Goal: Transaction & Acquisition: Purchase product/service

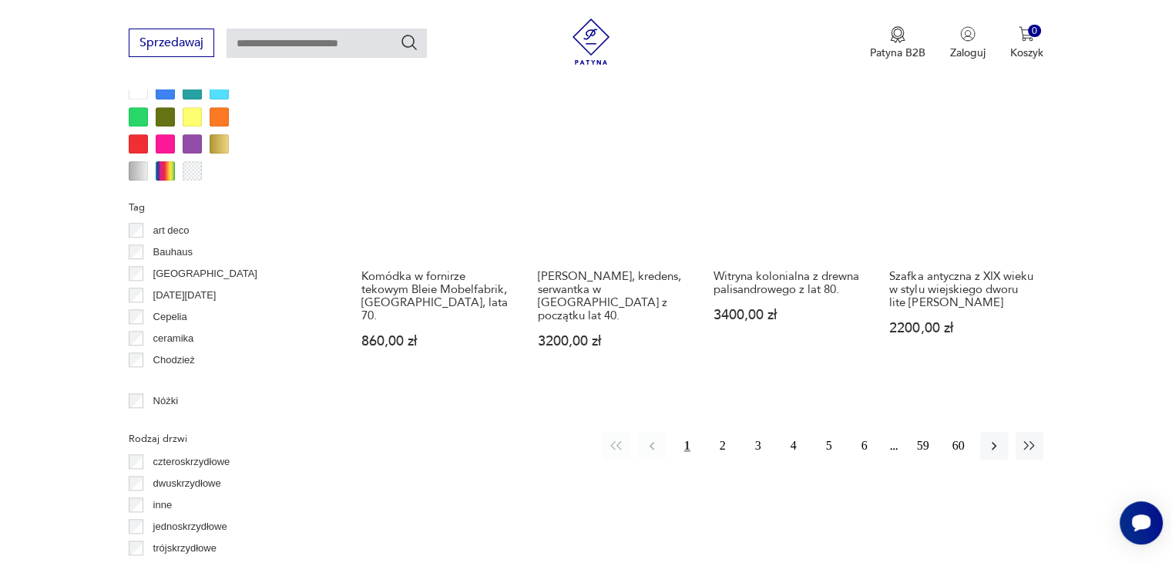
scroll to position [1544, 0]
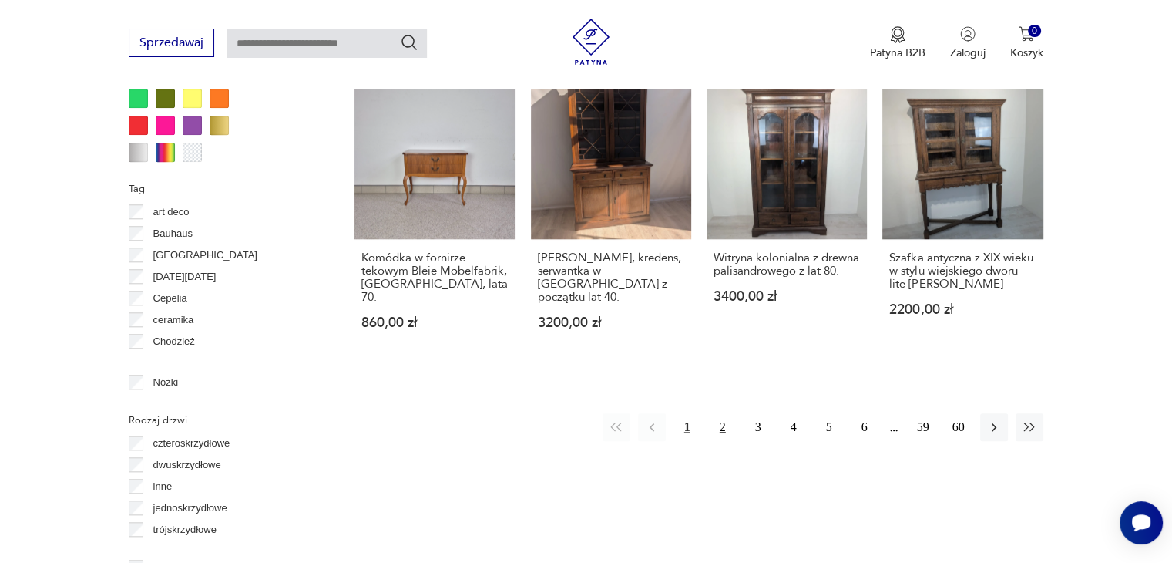
click at [719, 413] on button "2" at bounding box center [723, 427] width 28 height 28
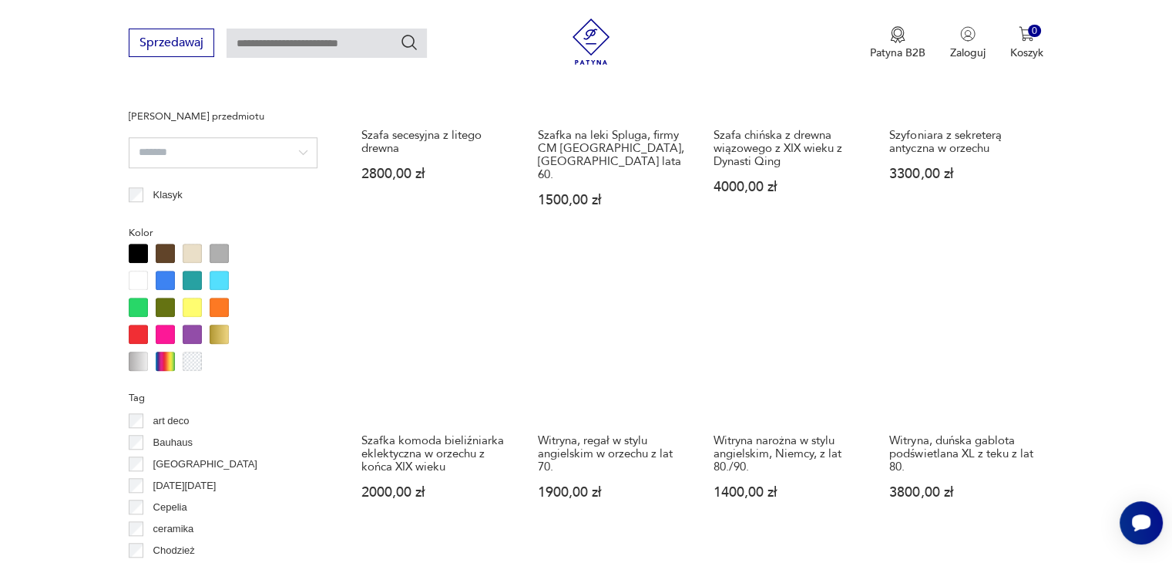
scroll to position [1372, 0]
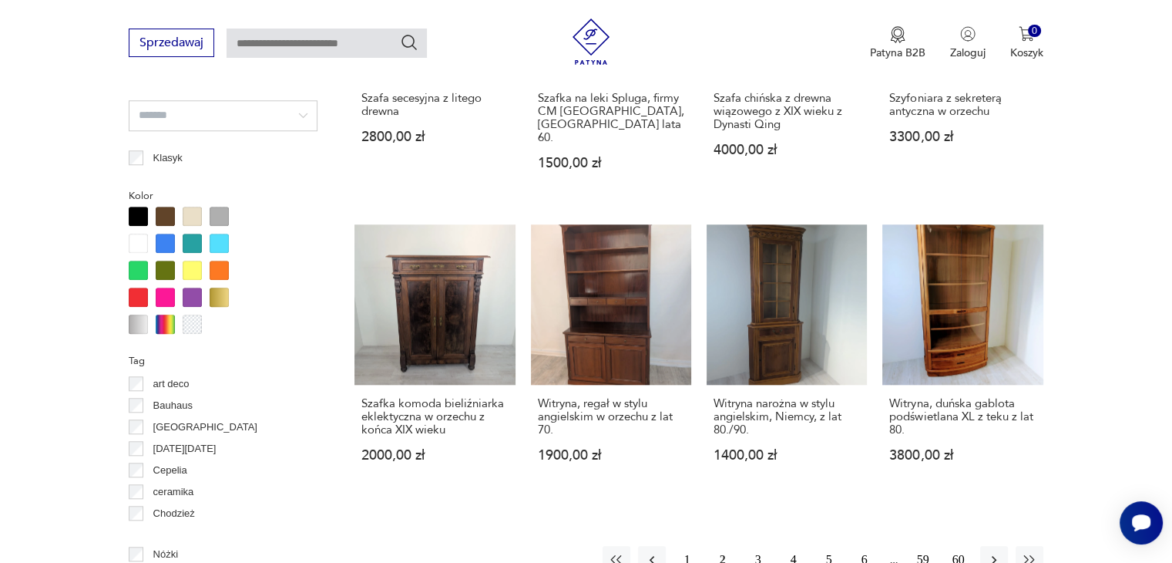
click at [754, 546] on button "3" at bounding box center [758, 560] width 28 height 28
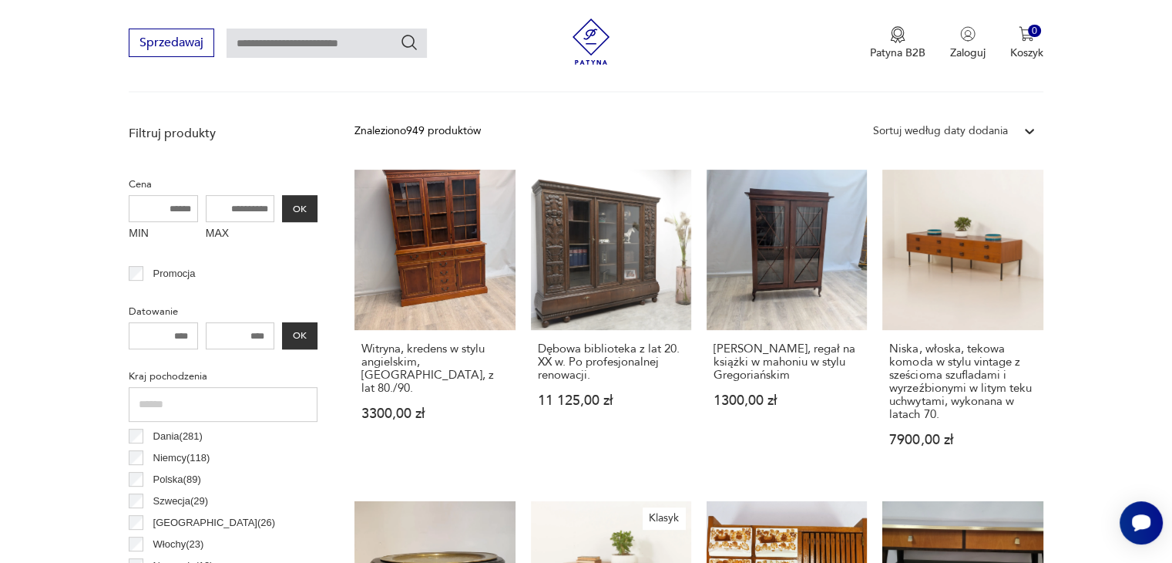
scroll to position [514, 0]
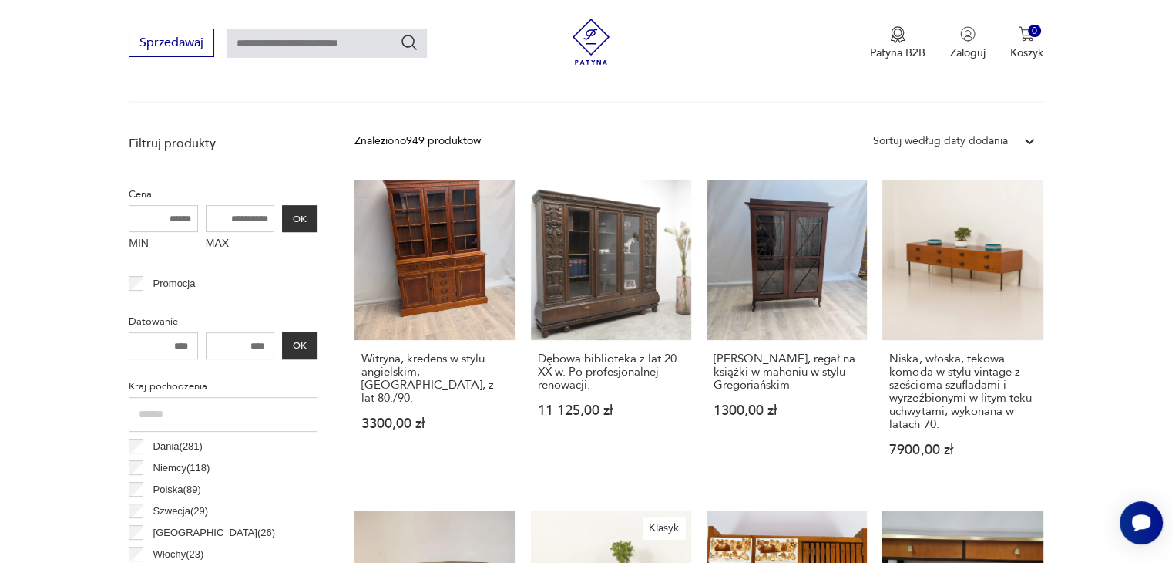
click at [1002, 146] on div "Sortuj według daty dodania" at bounding box center [940, 141] width 135 height 17
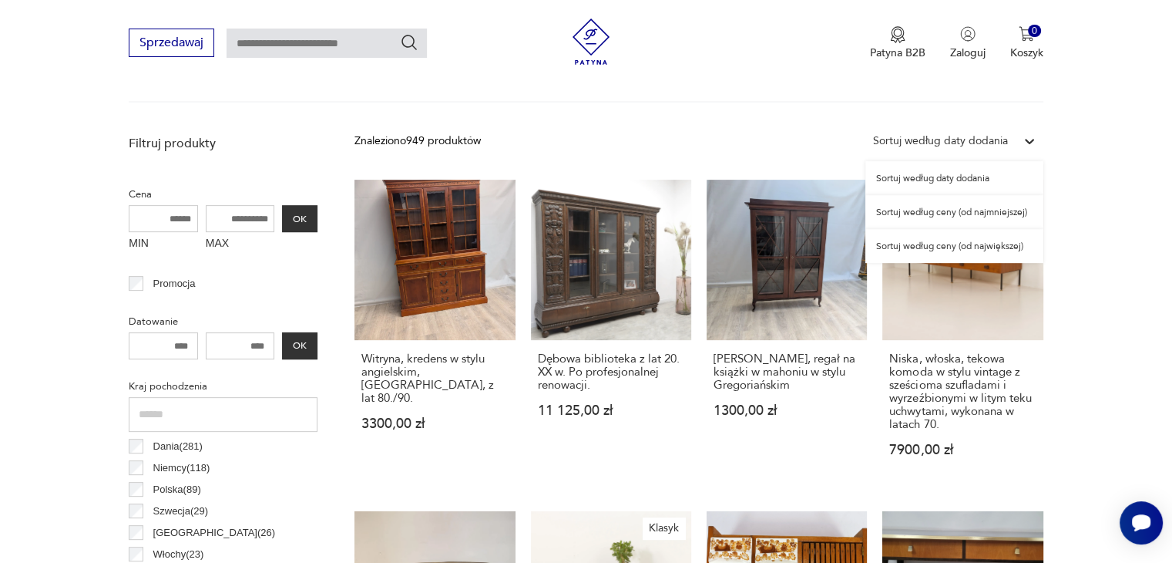
click at [996, 211] on div "Sortuj według ceny (od najmniejszej)" at bounding box center [954, 212] width 178 height 34
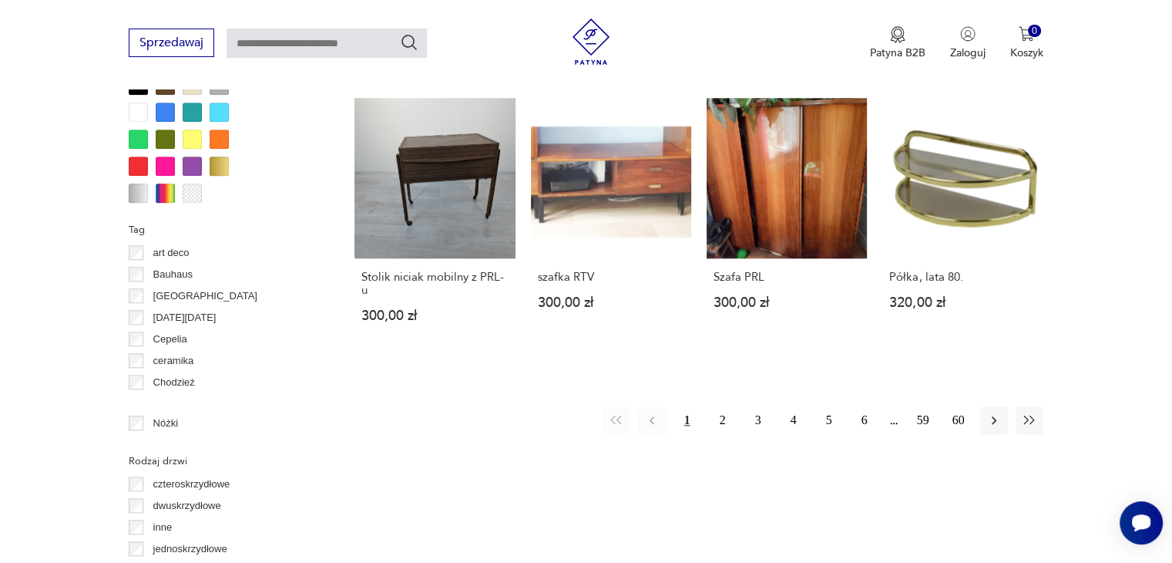
scroll to position [1515, 0]
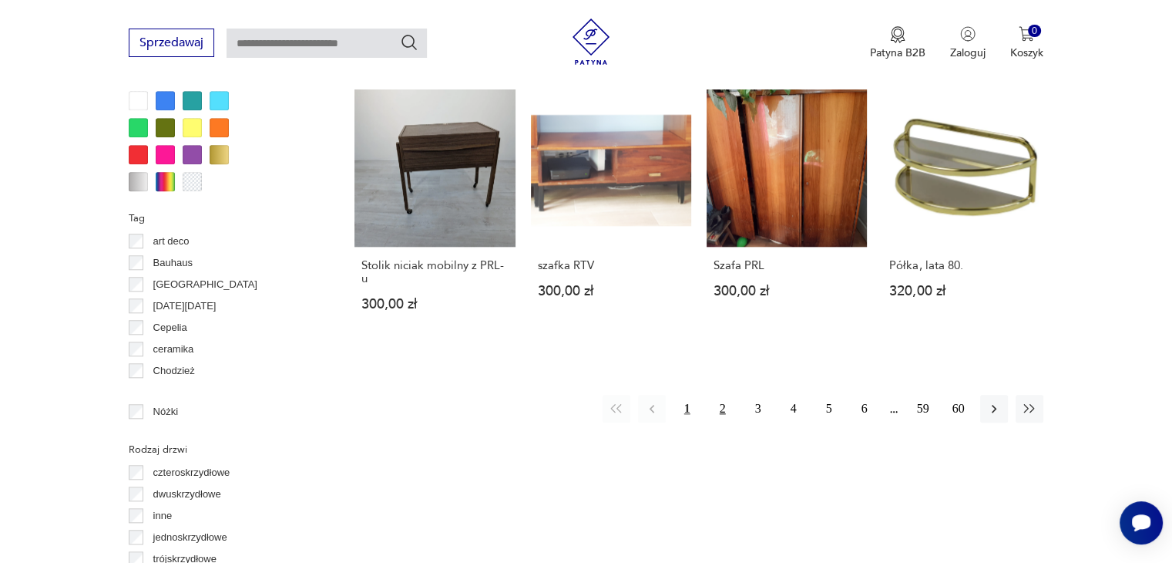
click at [720, 395] on button "2" at bounding box center [723, 409] width 28 height 28
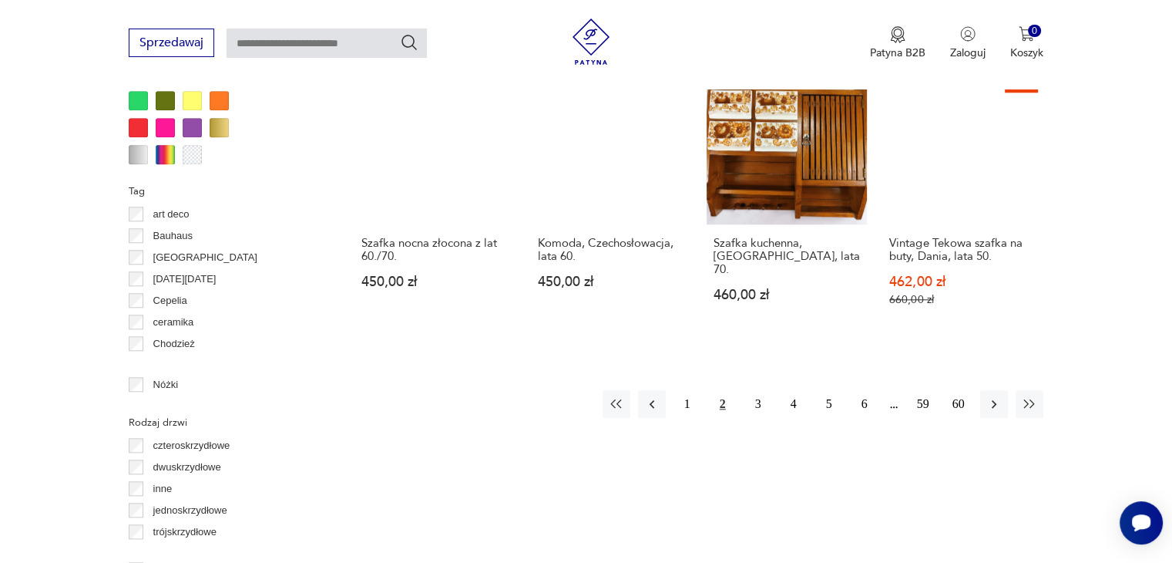
scroll to position [1555, 0]
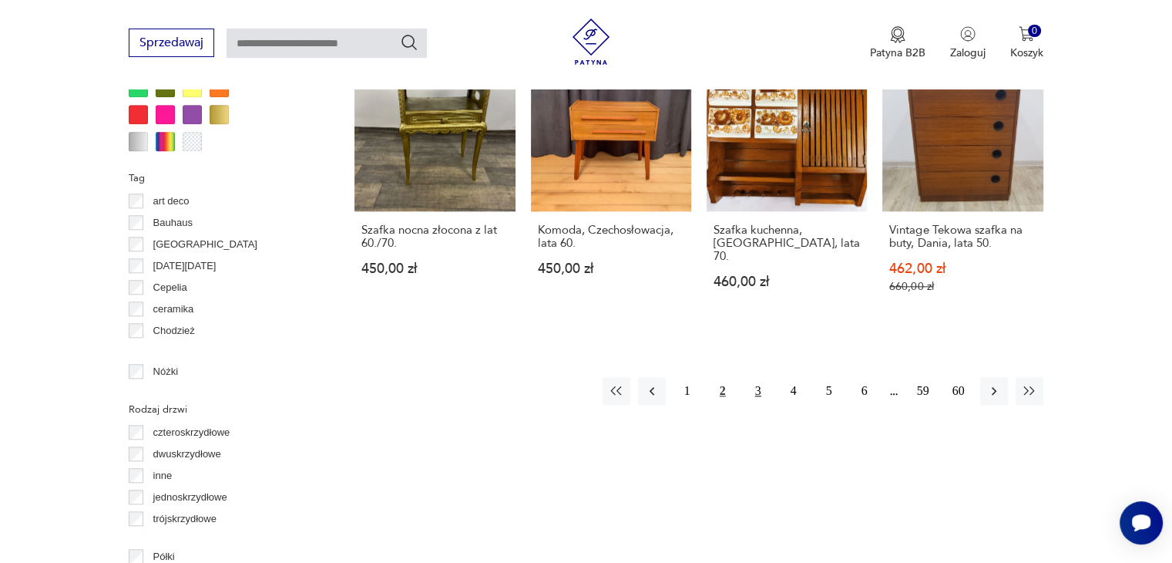
click at [758, 377] on button "3" at bounding box center [758, 391] width 28 height 28
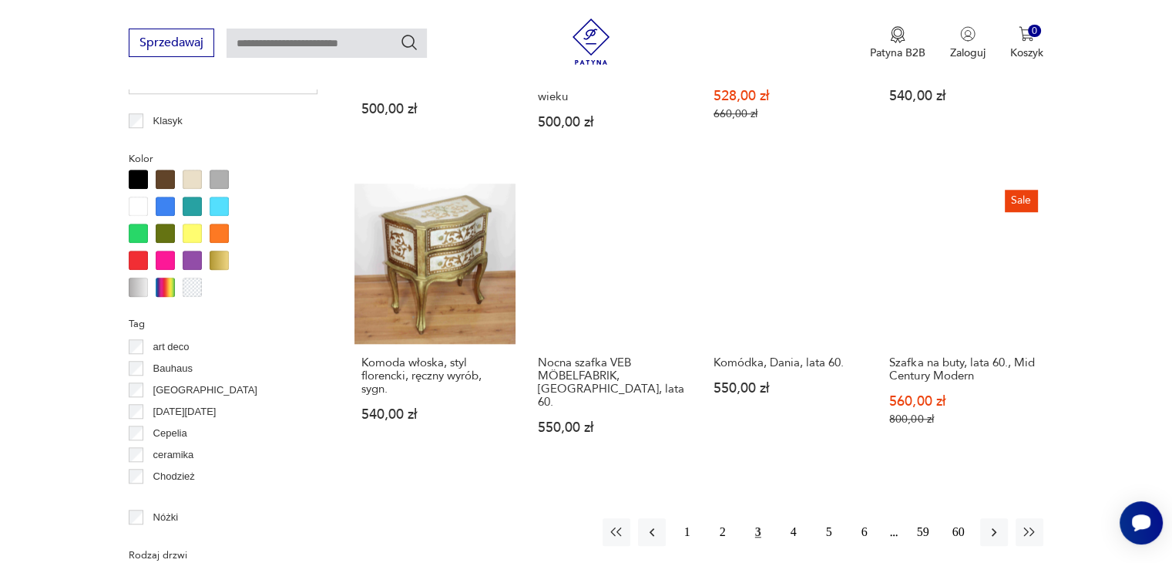
scroll to position [1423, 0]
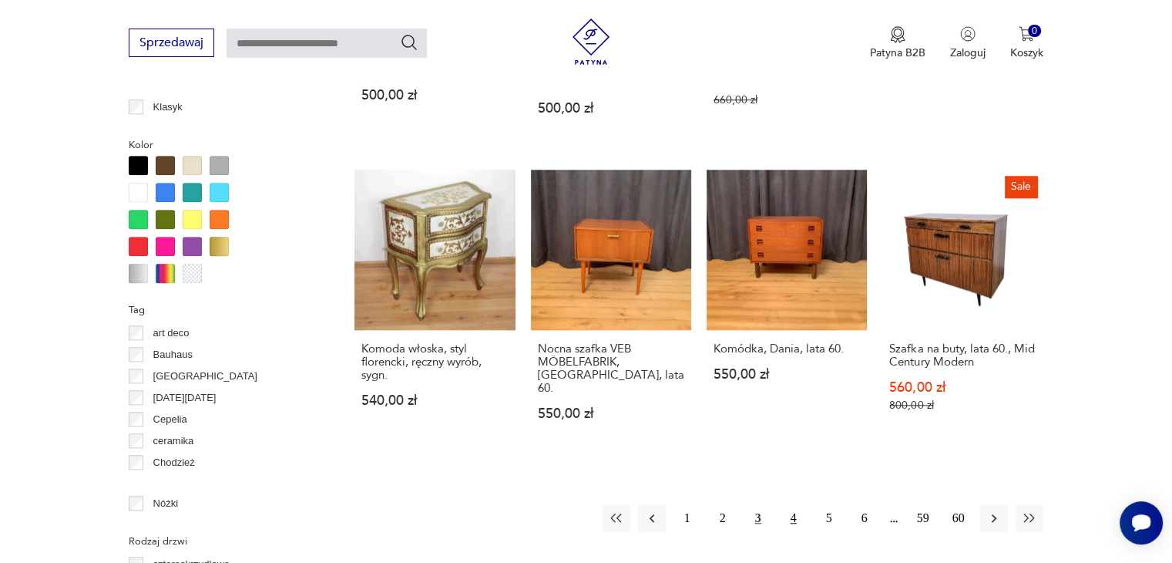
click at [791, 504] on button "4" at bounding box center [794, 518] width 28 height 28
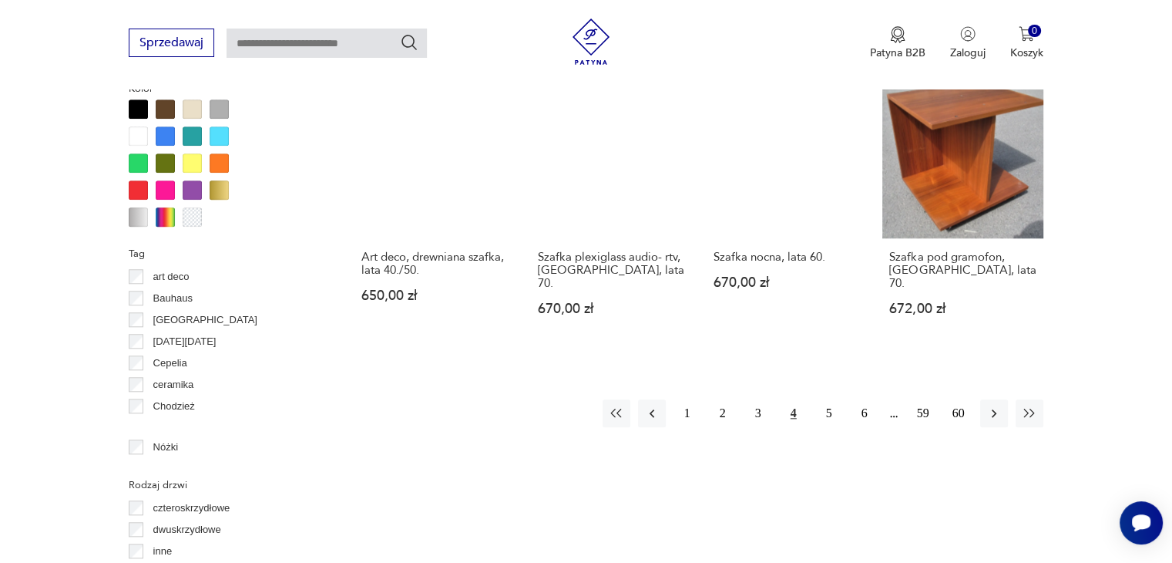
scroll to position [1496, 0]
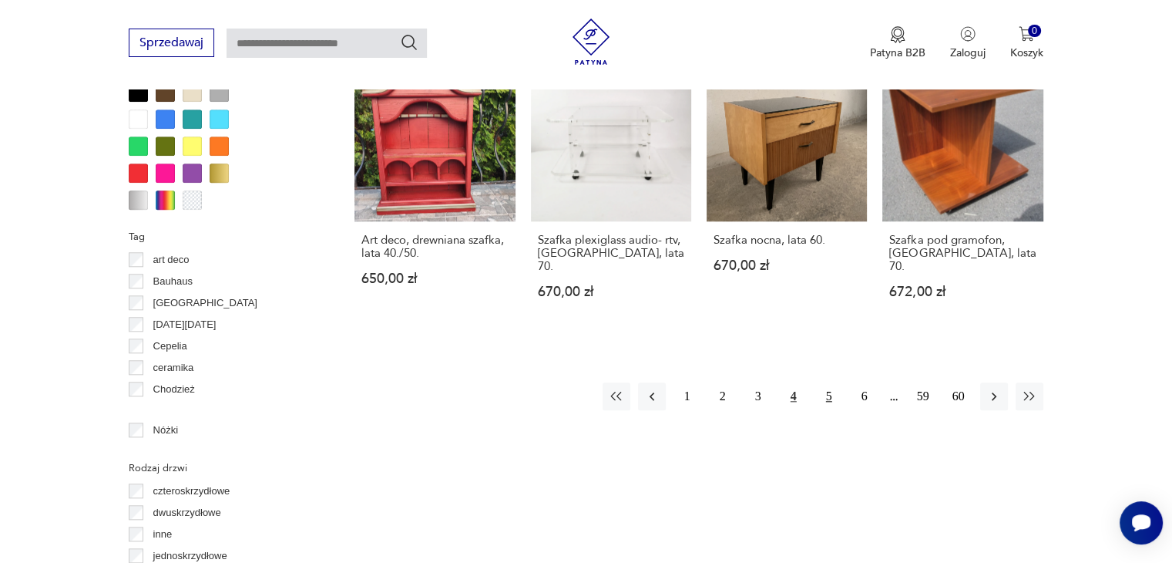
click at [831, 384] on button "5" at bounding box center [829, 396] width 28 height 28
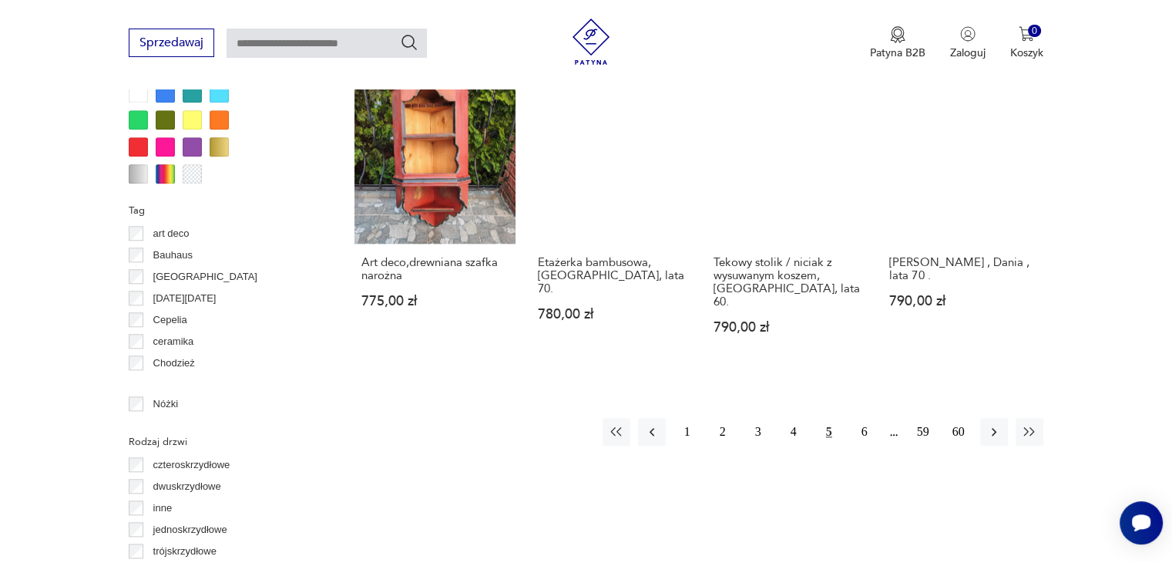
scroll to position [1526, 0]
